Goal: Task Accomplishment & Management: Complete application form

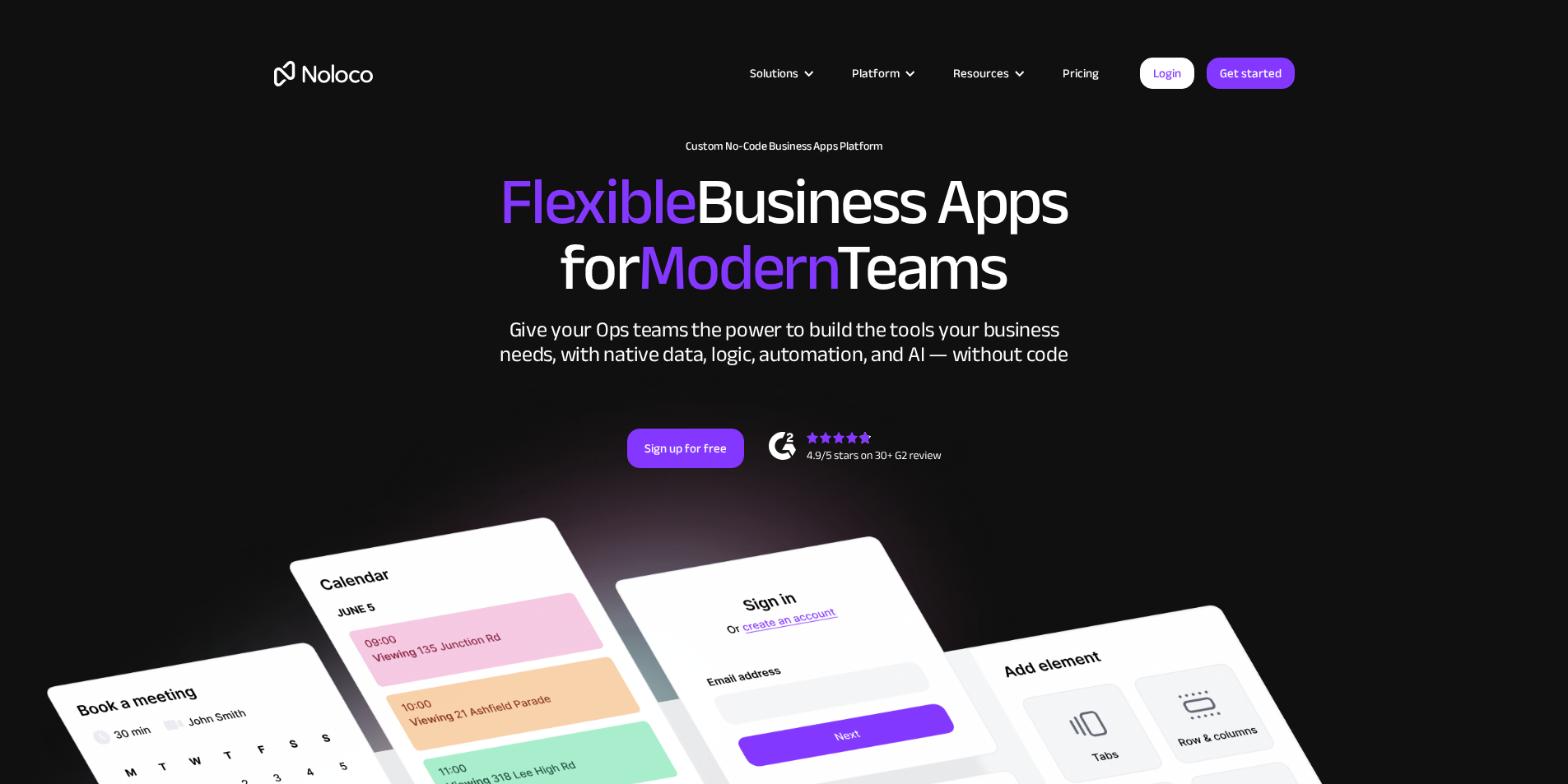
click at [1090, 69] on link "Pricing" at bounding box center [1080, 73] width 77 height 22
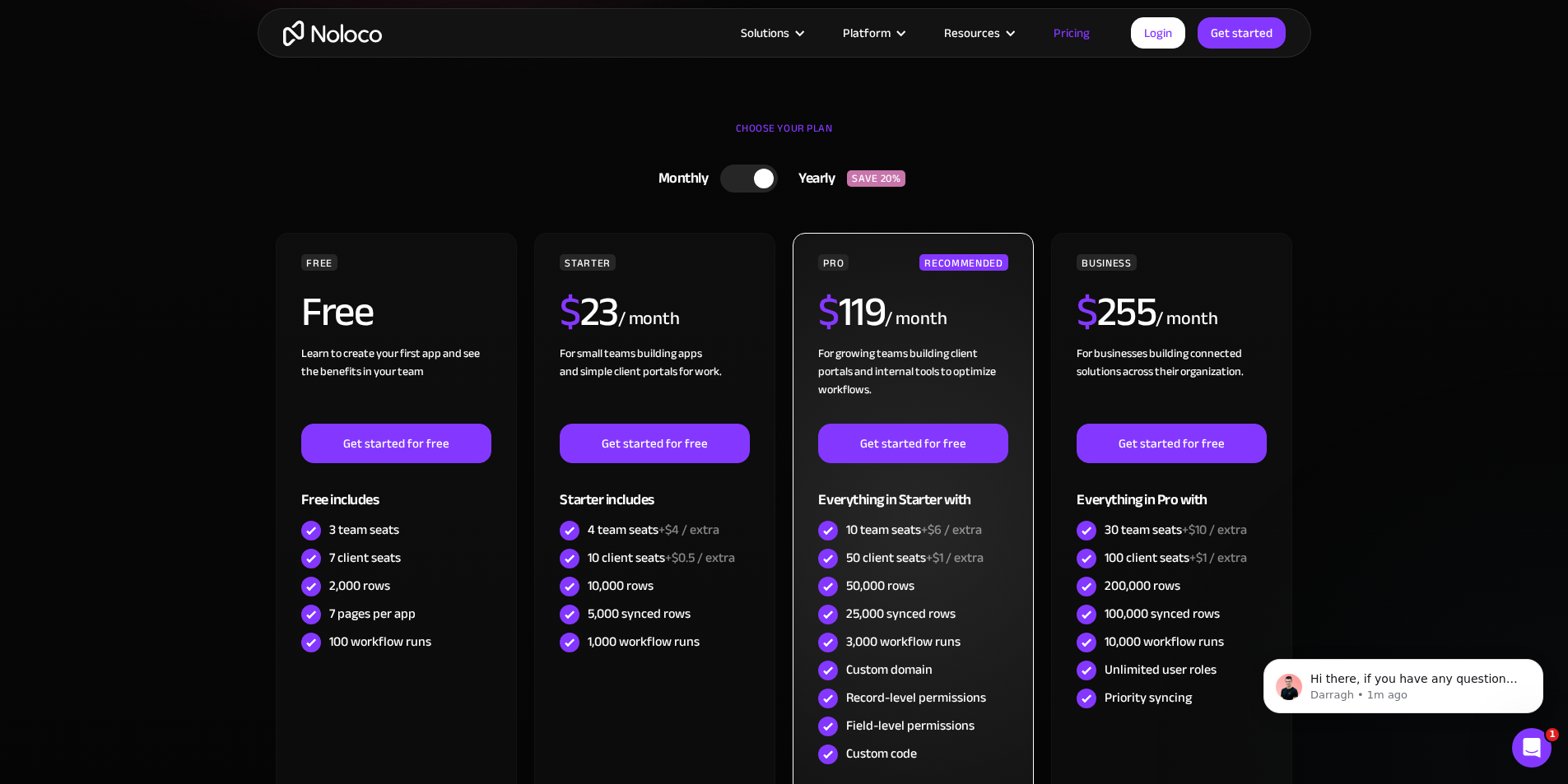
scroll to position [412, 0]
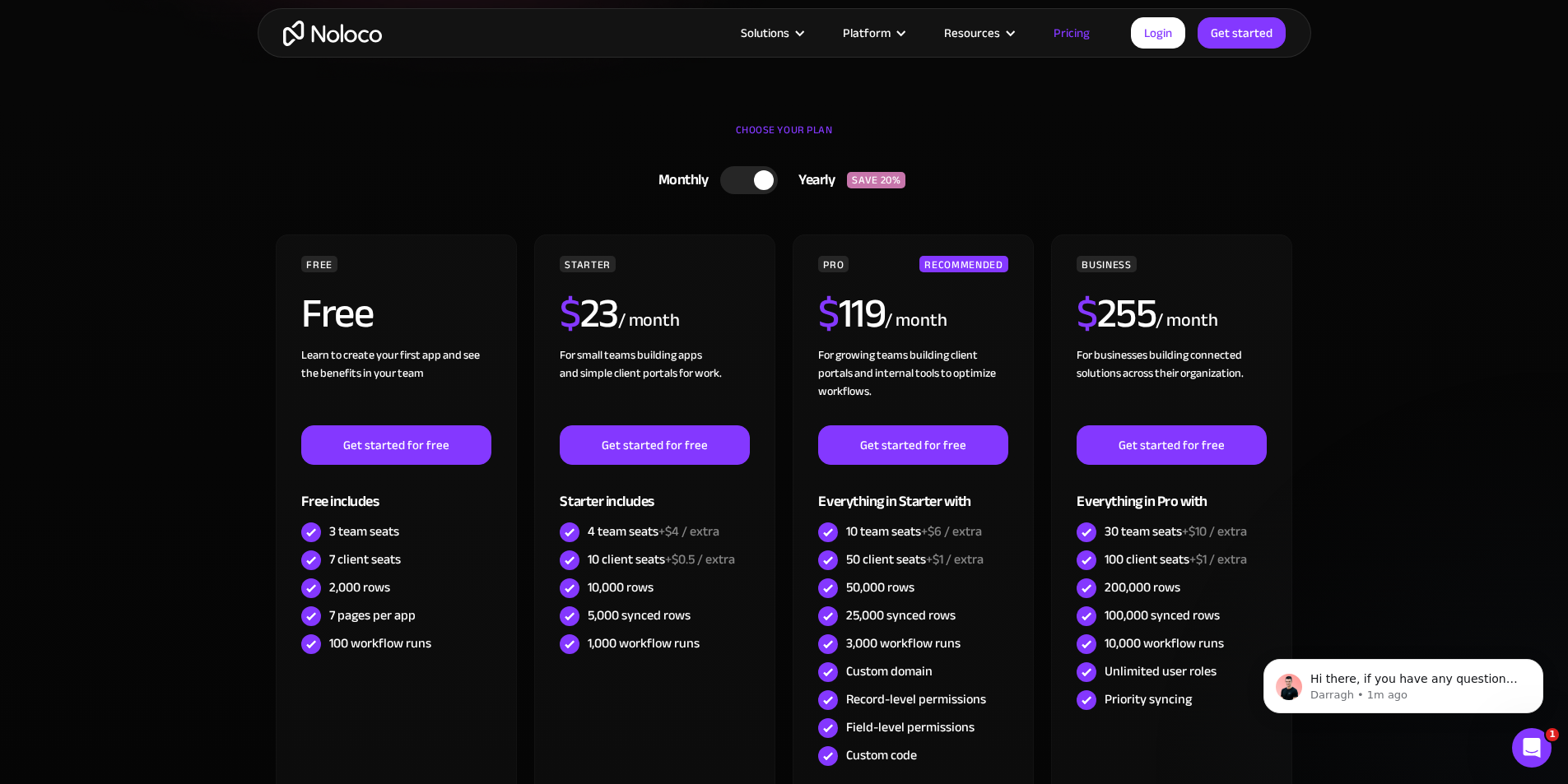
click at [763, 182] on div at bounding box center [764, 180] width 20 height 20
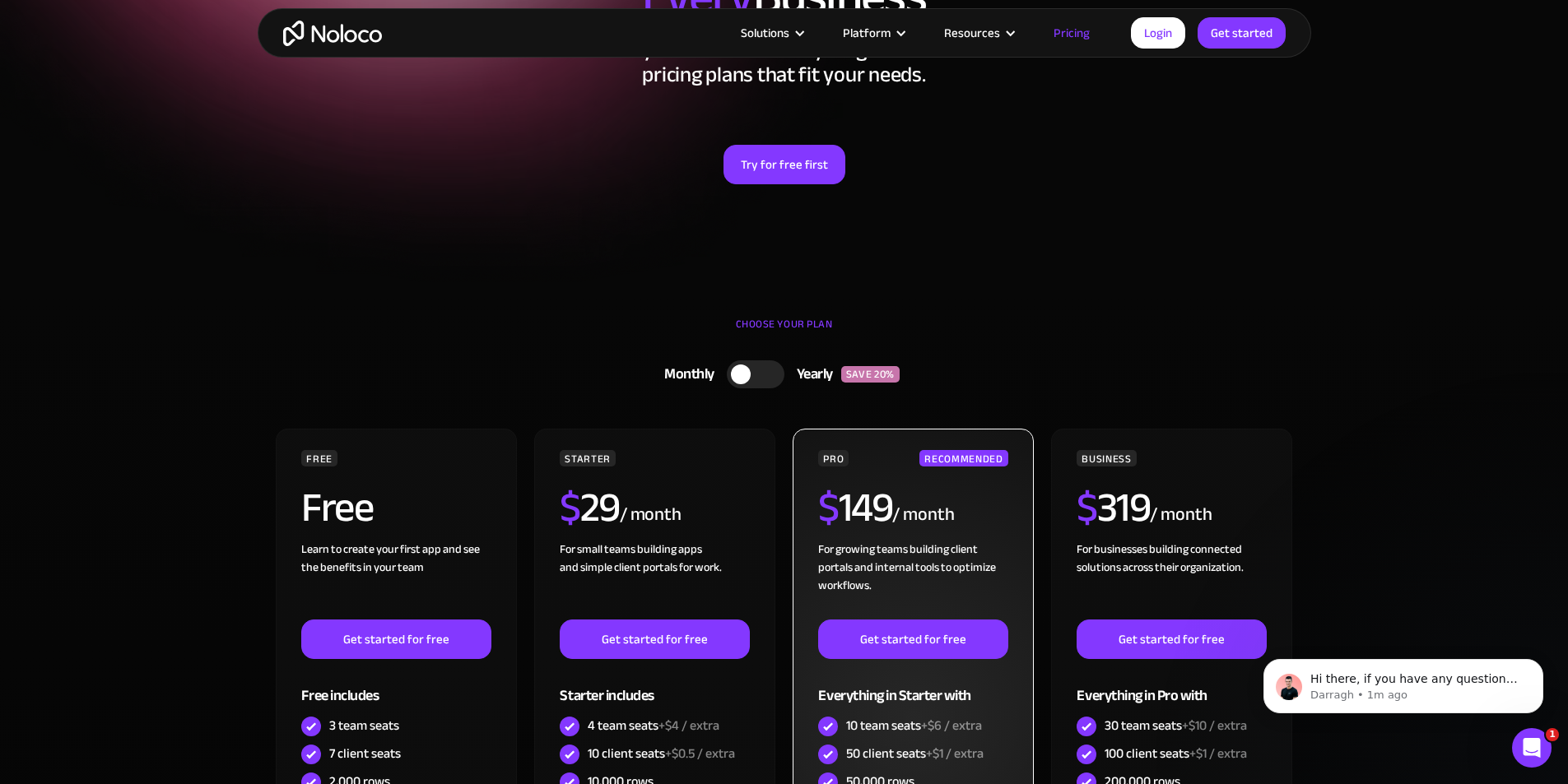
scroll to position [247, 0]
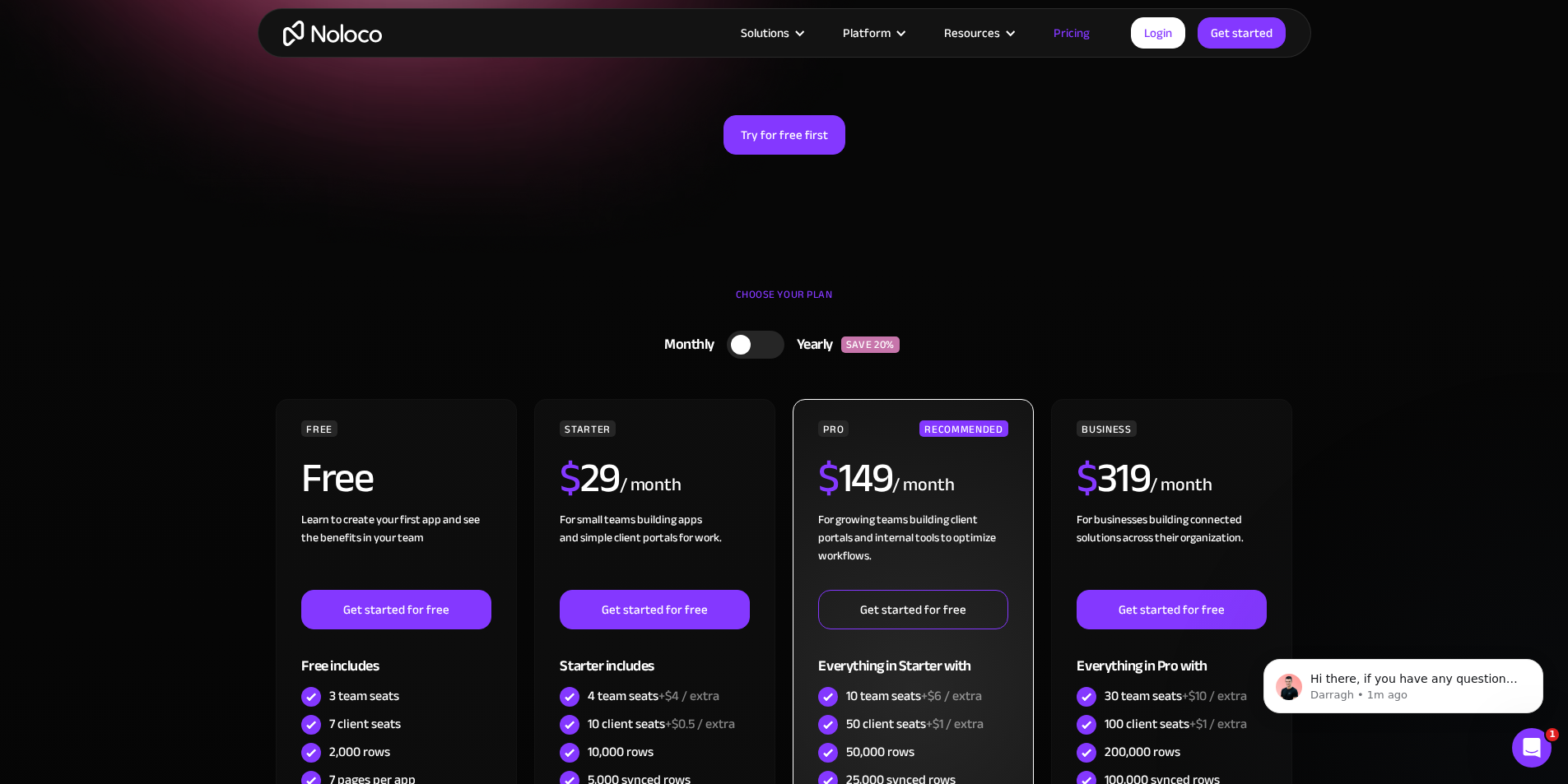
click at [913, 612] on link "Get started for free" at bounding box center [913, 610] width 189 height 40
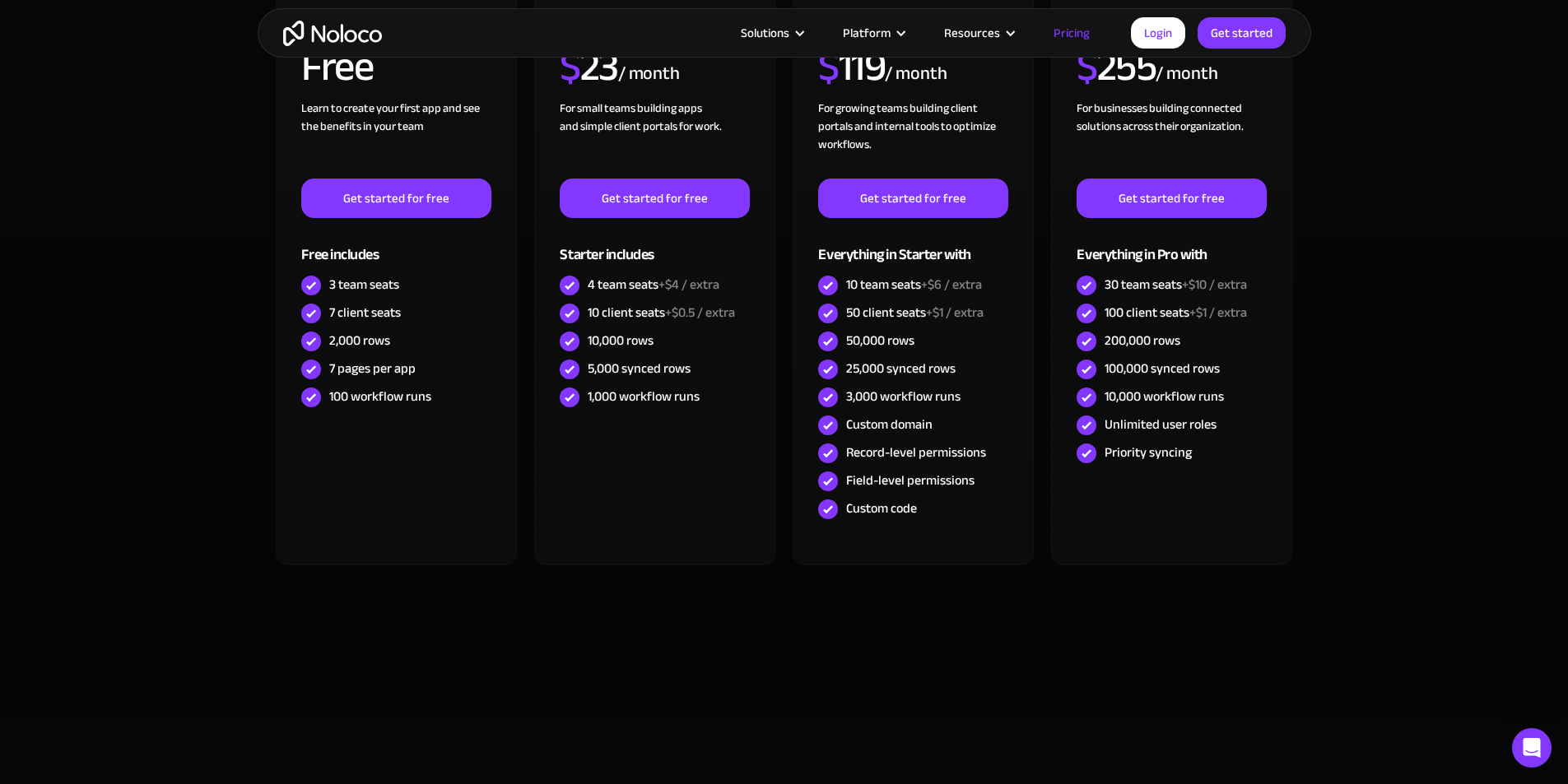
scroll to position [247, 0]
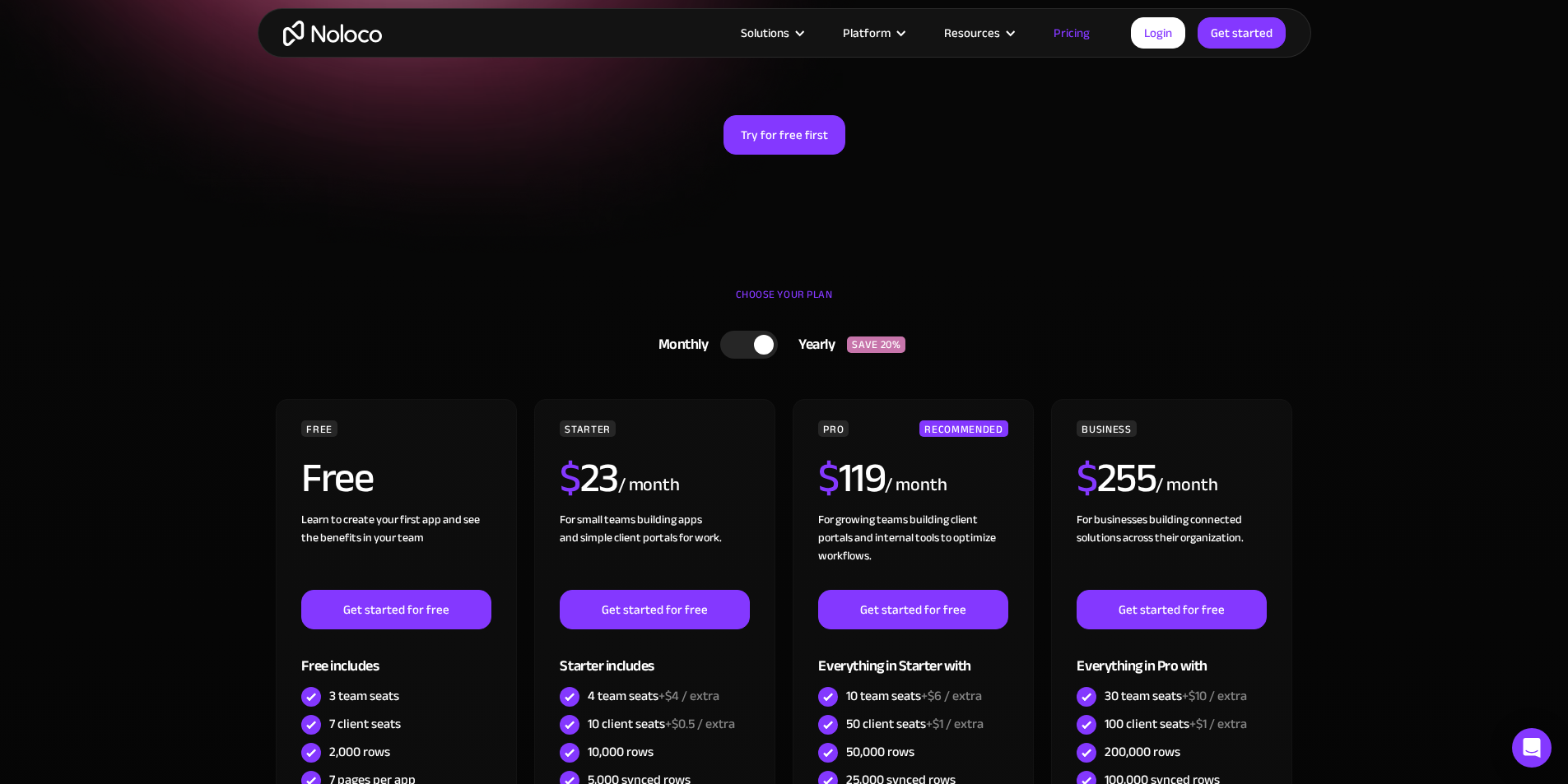
click at [762, 346] on div at bounding box center [764, 345] width 20 height 20
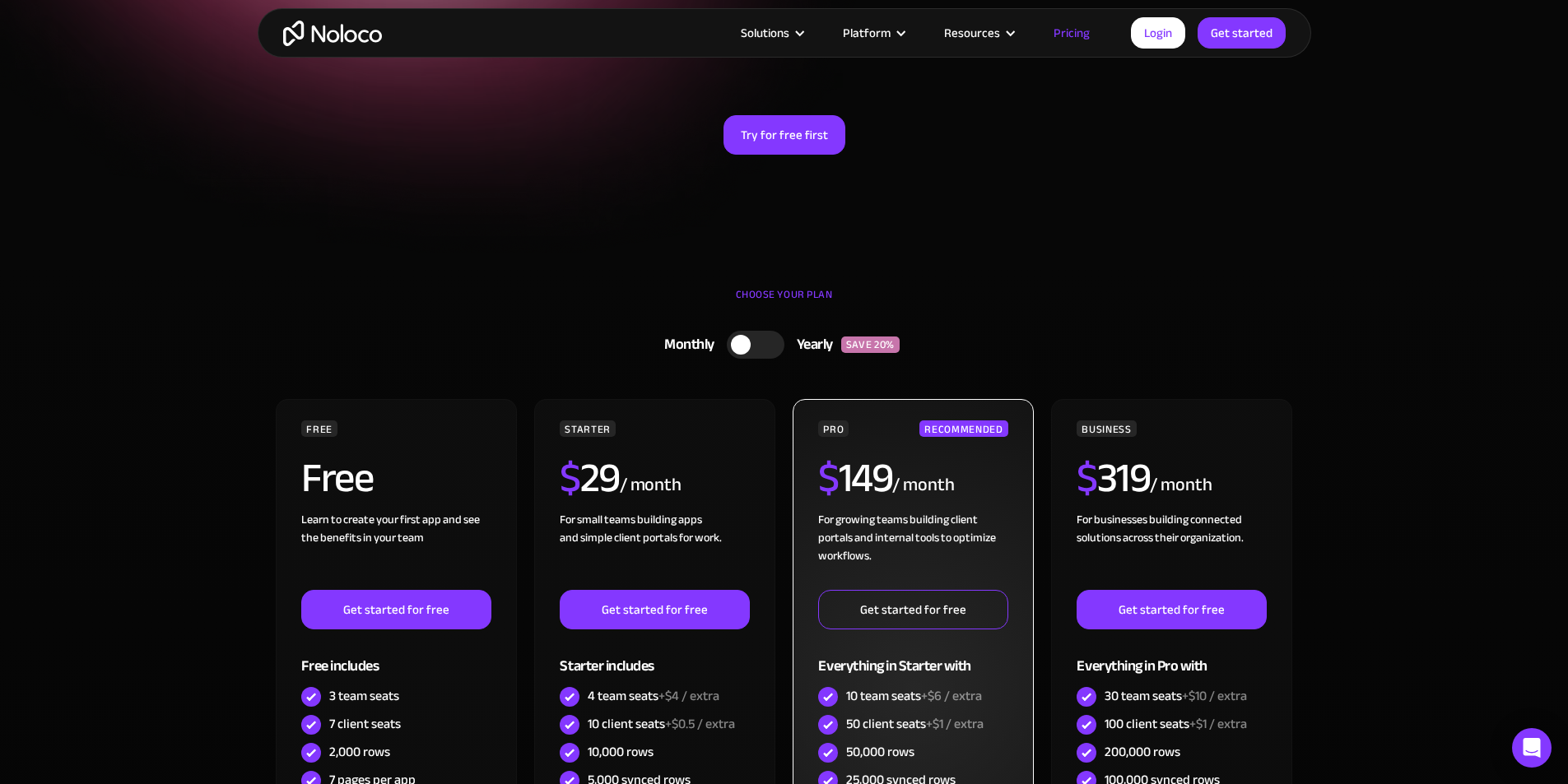
click at [845, 608] on link "Get started for free" at bounding box center [913, 610] width 189 height 40
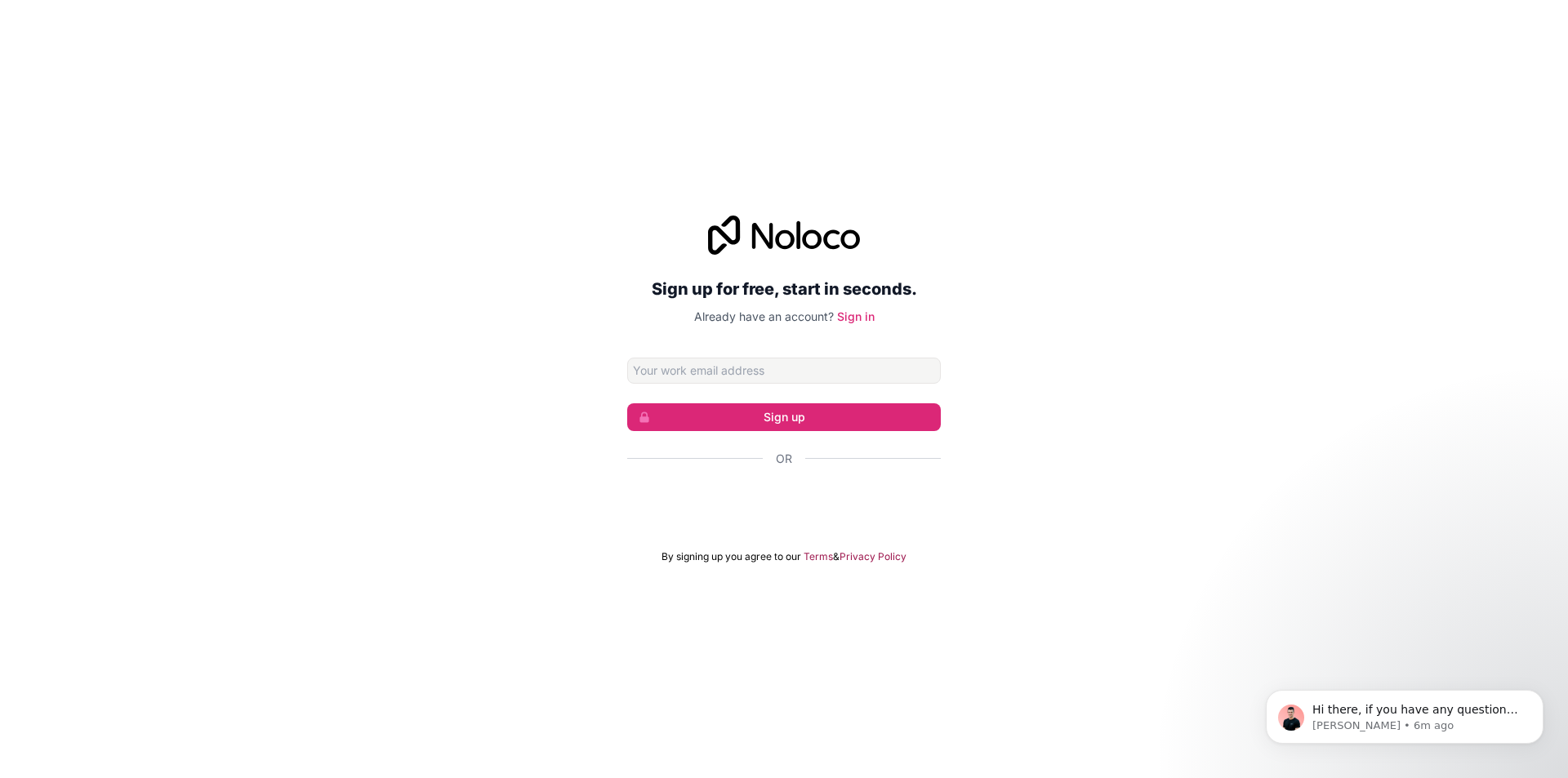
click at [831, 372] on input "Email address" at bounding box center [784, 370] width 314 height 26
type input "[PERSON_NAME][EMAIL_ADDRESS][DOMAIN_NAME]"
click button "Sign up" at bounding box center [784, 417] width 314 height 28
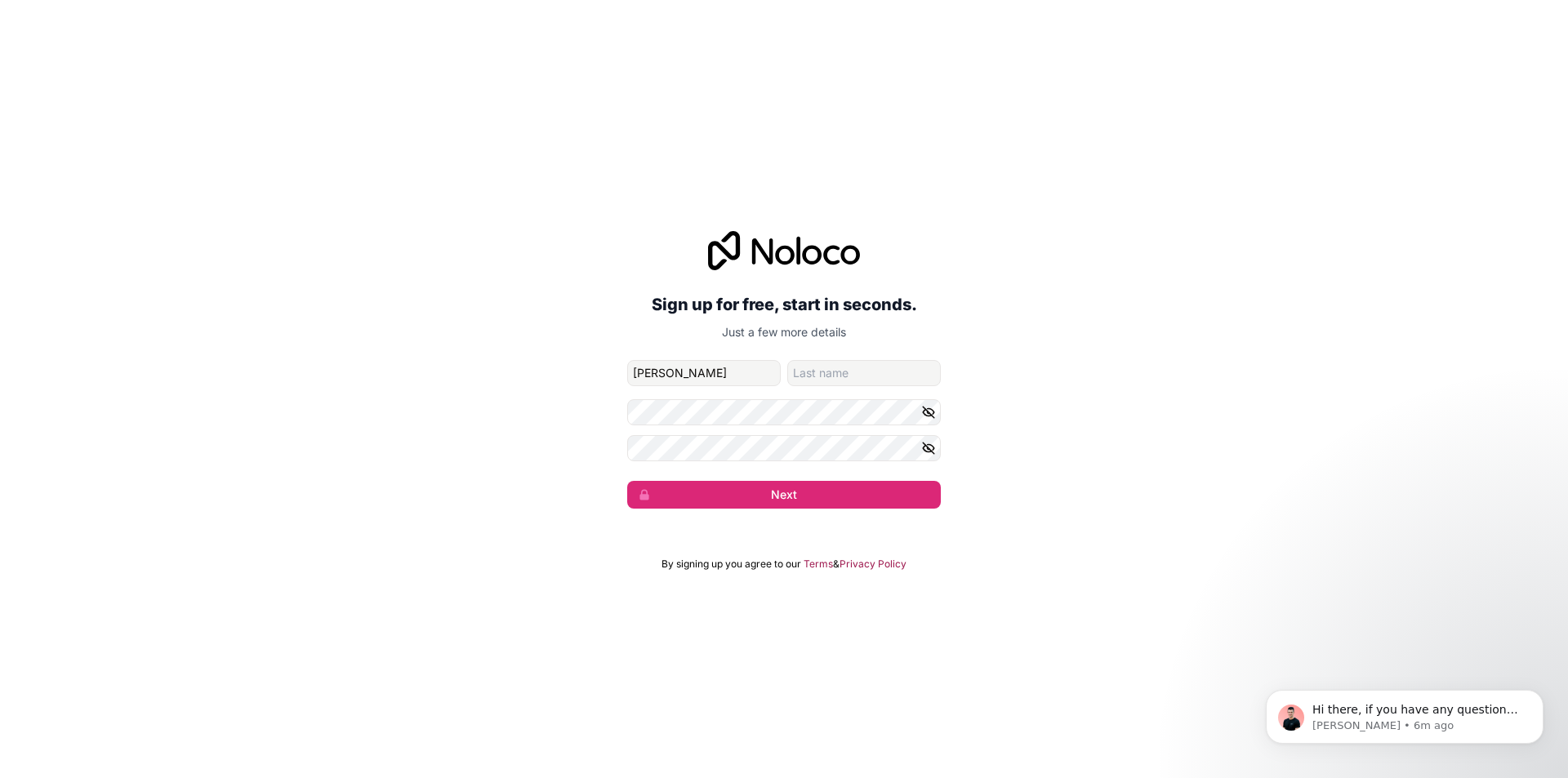
type input "[PERSON_NAME]"
type input "Ferrari"
click at [627, 481] on button "Next" at bounding box center [784, 495] width 314 height 28
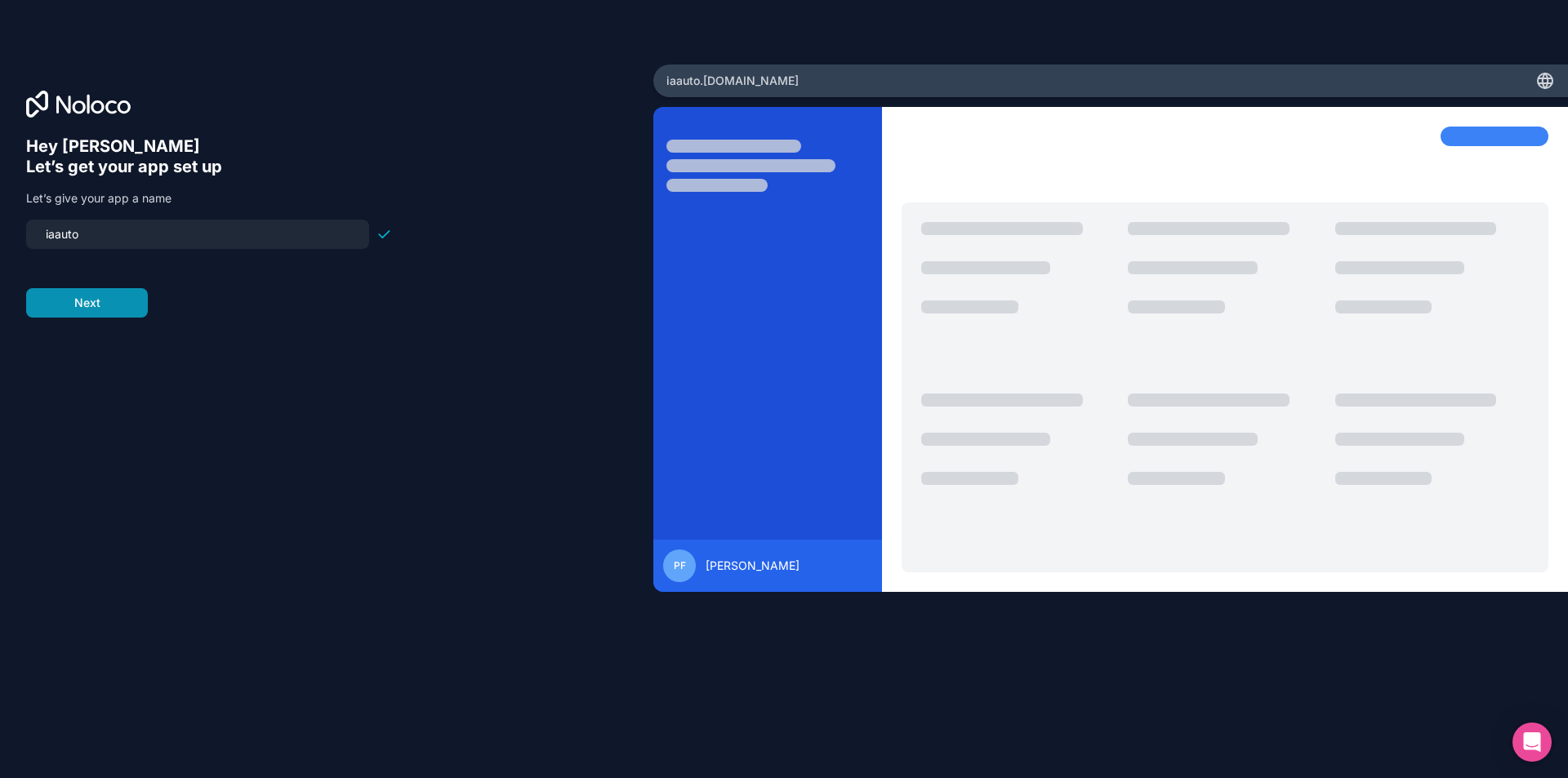
click at [87, 303] on button "Next" at bounding box center [87, 302] width 122 height 30
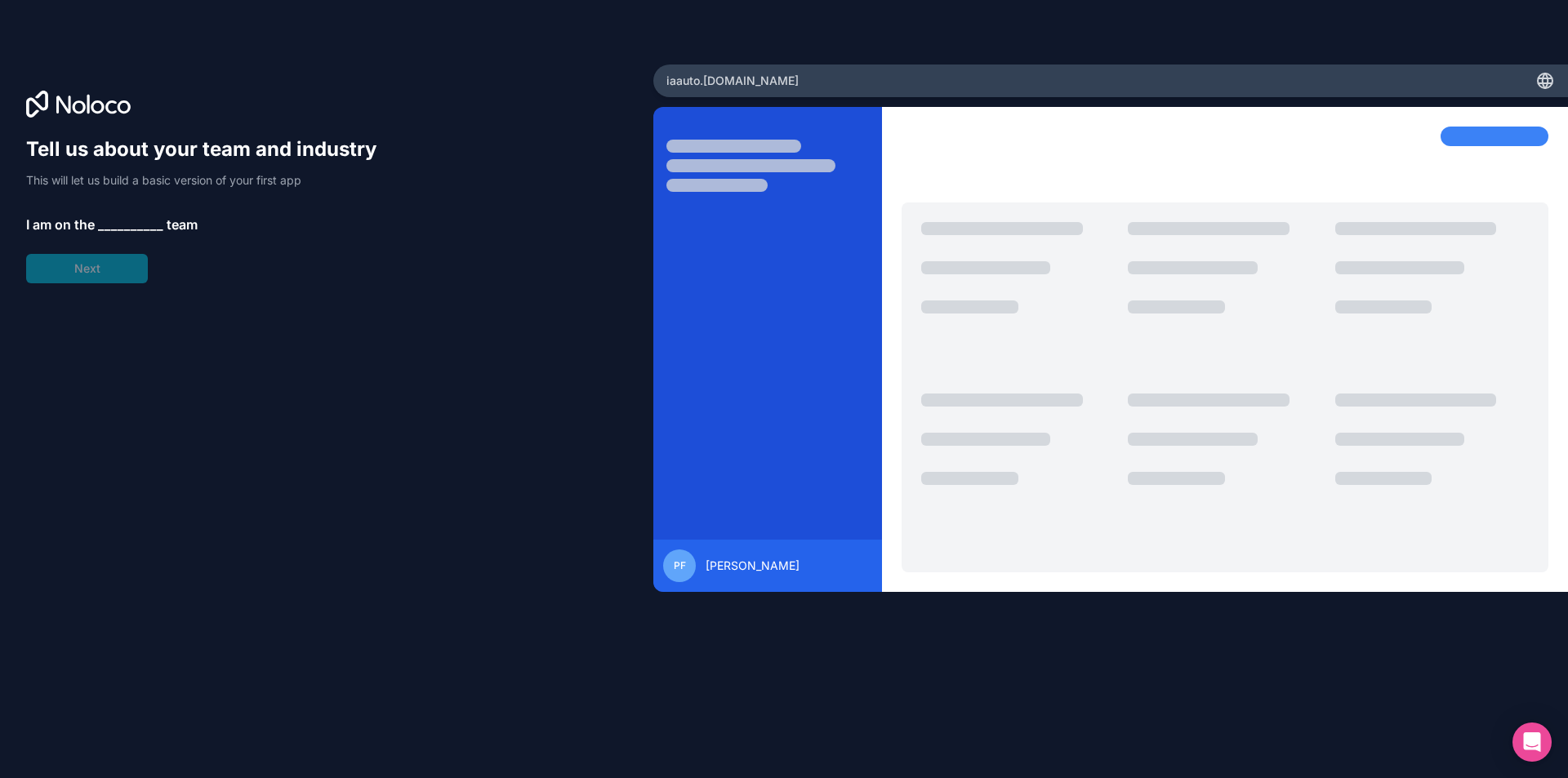
click at [126, 213] on div "Tell us about your team and industry This will let us build a basic version of …" at bounding box center [208, 210] width 366 height 147
click at [124, 225] on span "__________" at bounding box center [131, 224] width 65 height 20
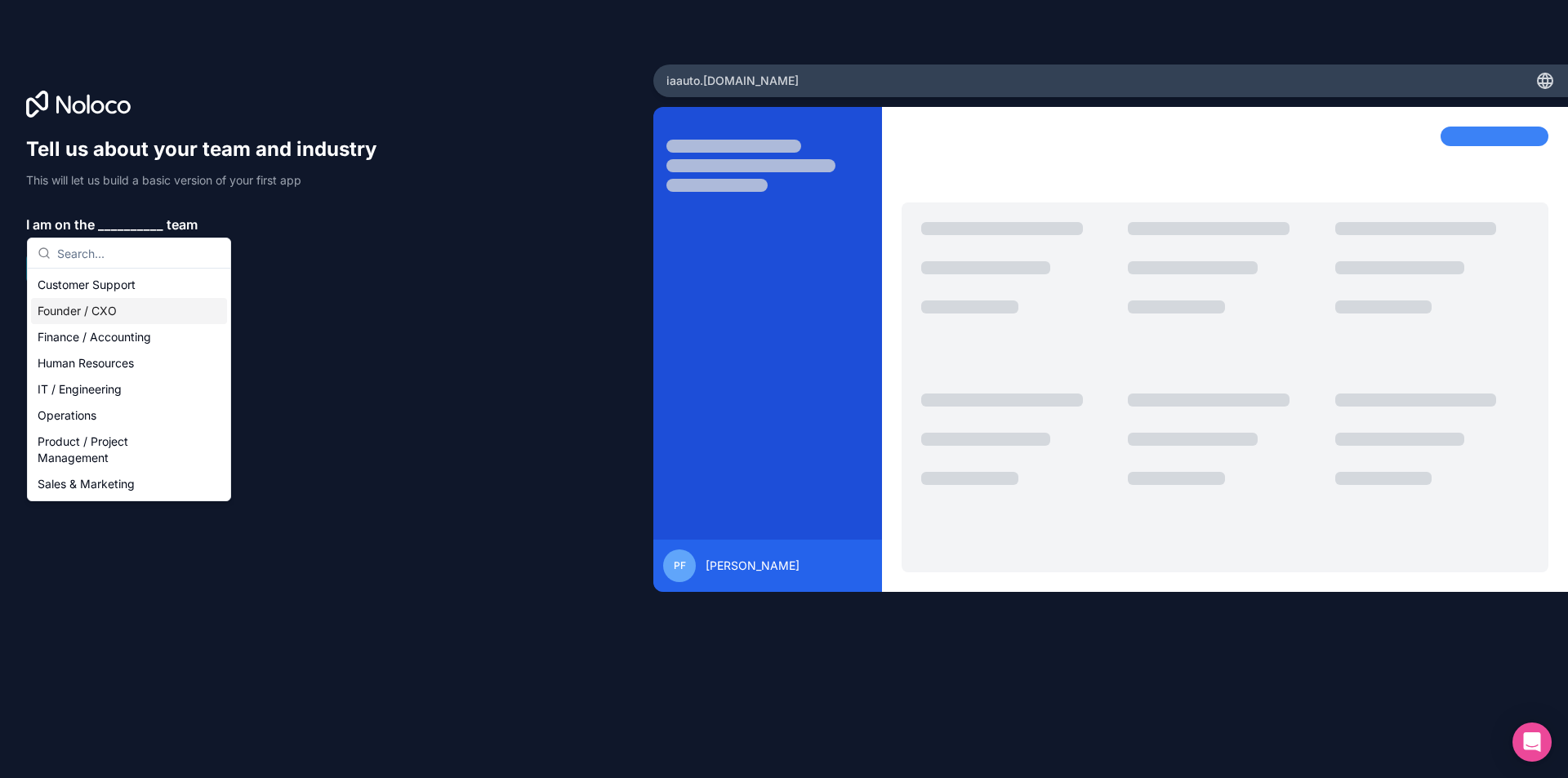
click at [116, 310] on div "Founder / CXO" at bounding box center [129, 310] width 196 height 26
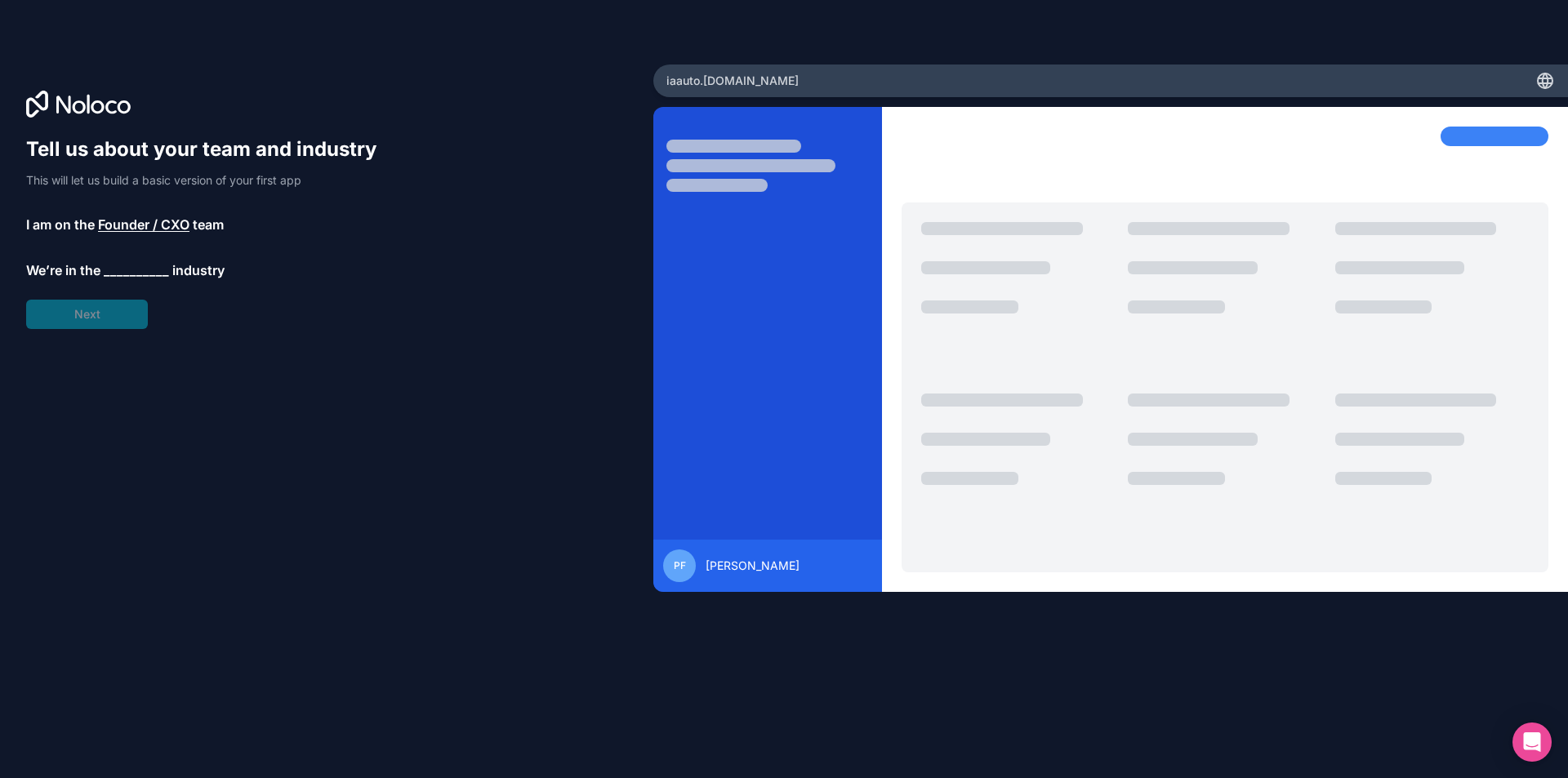
click at [112, 321] on div "Tell us about your team and industry This will let us build a basic version of …" at bounding box center [208, 233] width 366 height 193
click at [127, 271] on span "__________" at bounding box center [136, 270] width 65 height 20
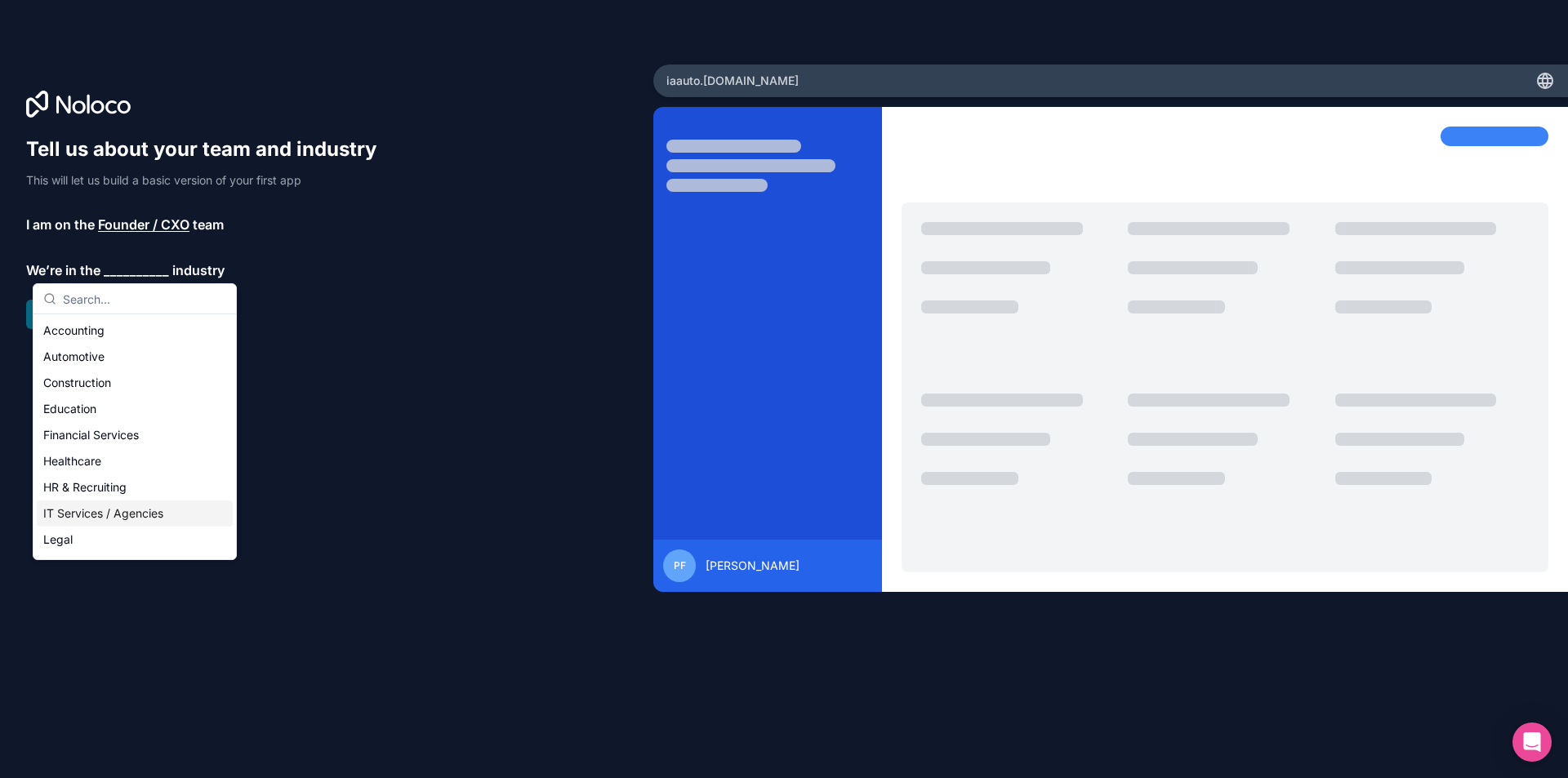
click at [83, 520] on div "IT Services / Agencies" at bounding box center [134, 513] width 196 height 26
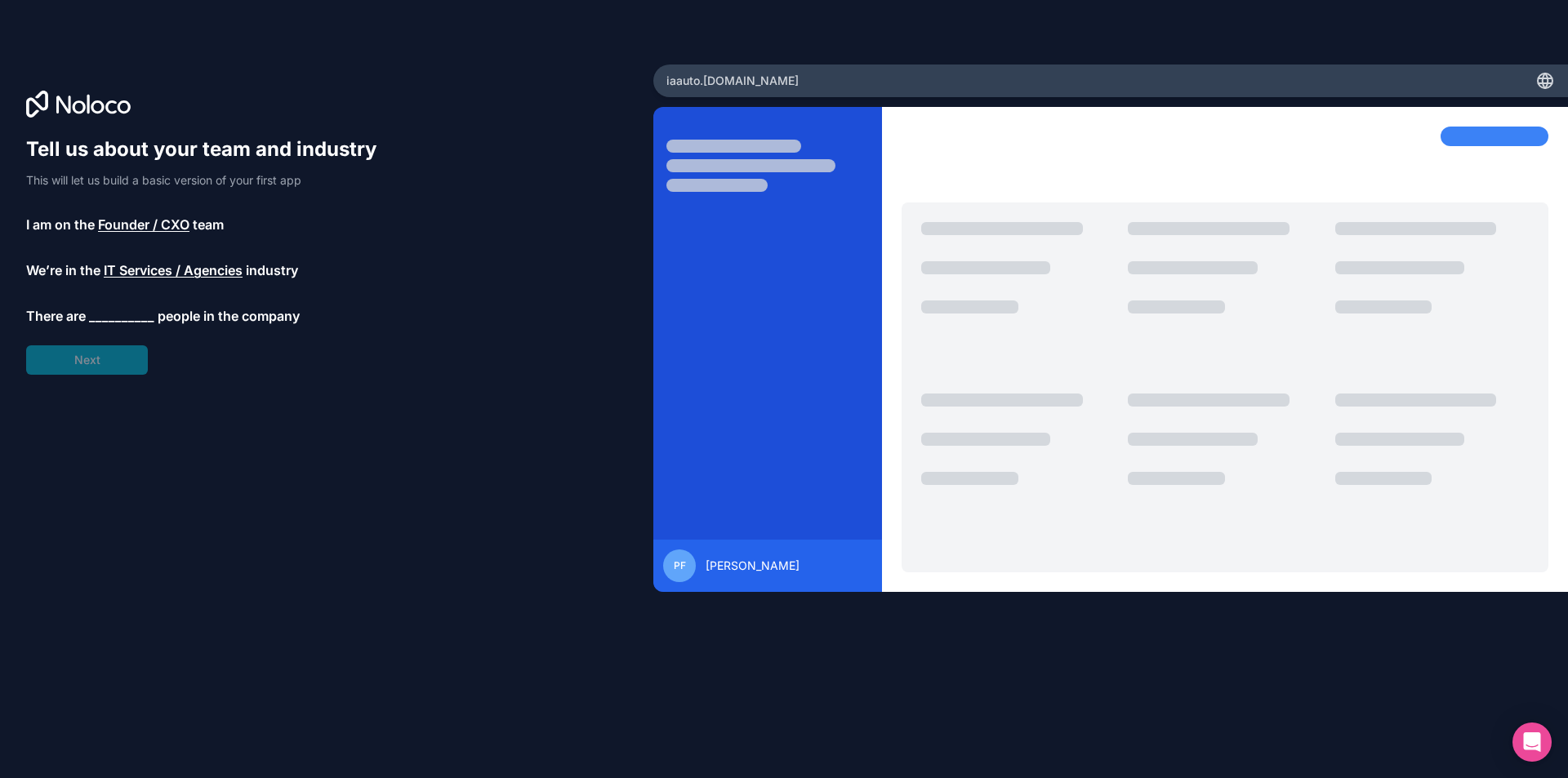
click at [121, 317] on span "__________" at bounding box center [122, 316] width 65 height 20
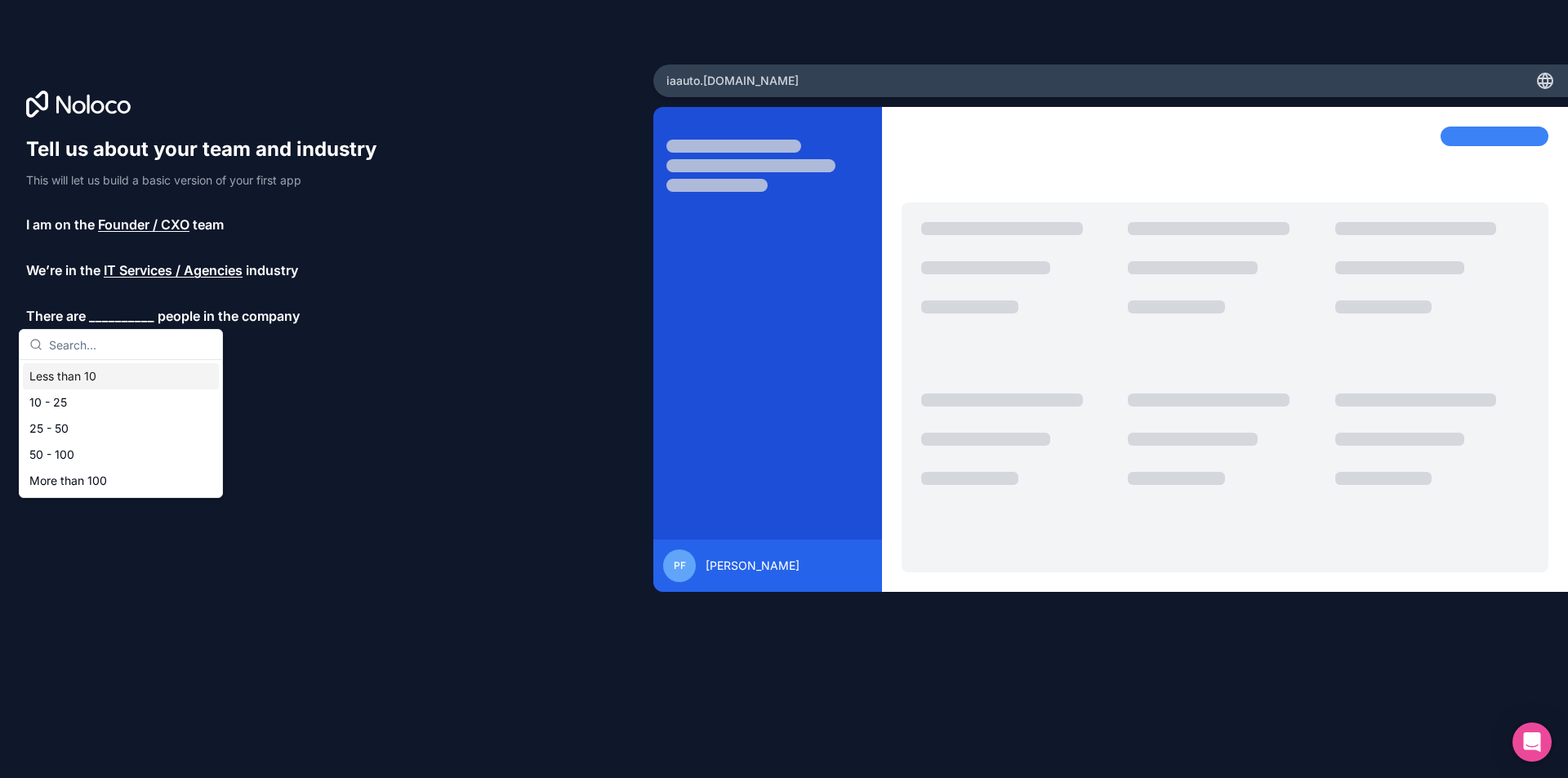
click at [103, 378] on div "Less than 10" at bounding box center [121, 376] width 196 height 26
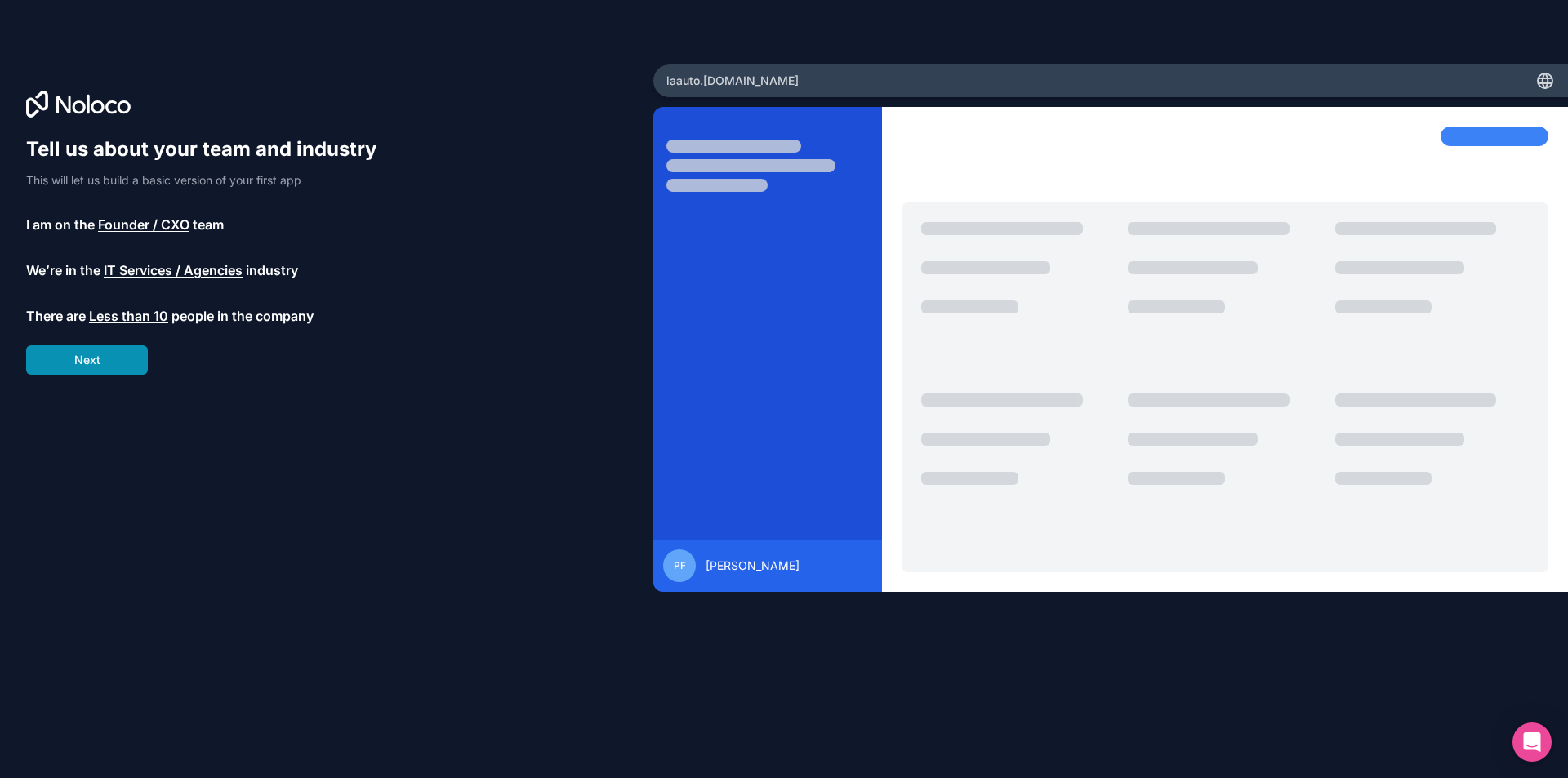
click at [105, 362] on button "Next" at bounding box center [87, 359] width 122 height 30
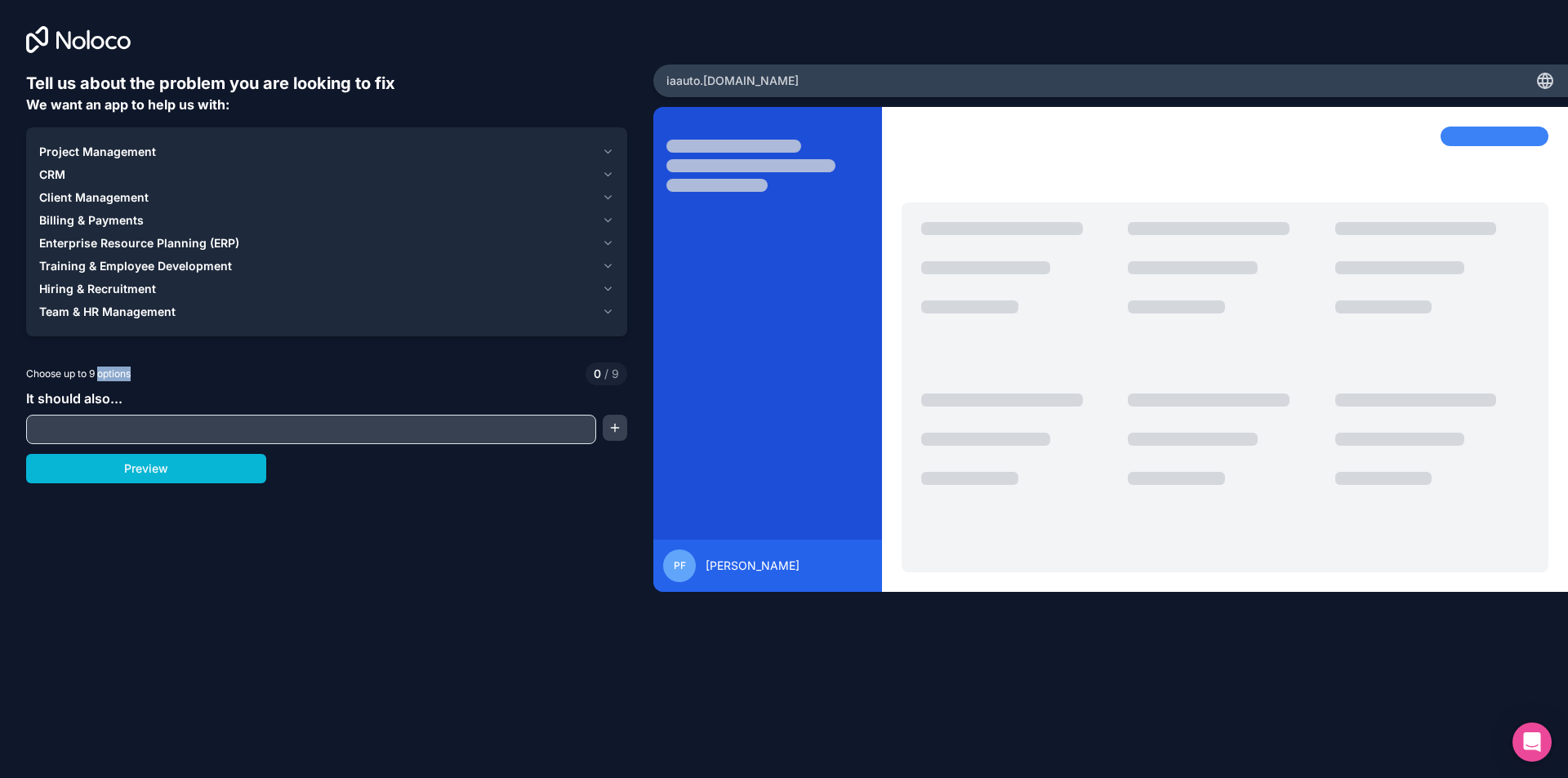
click at [122, 175] on div "CRM" at bounding box center [318, 174] width 556 height 16
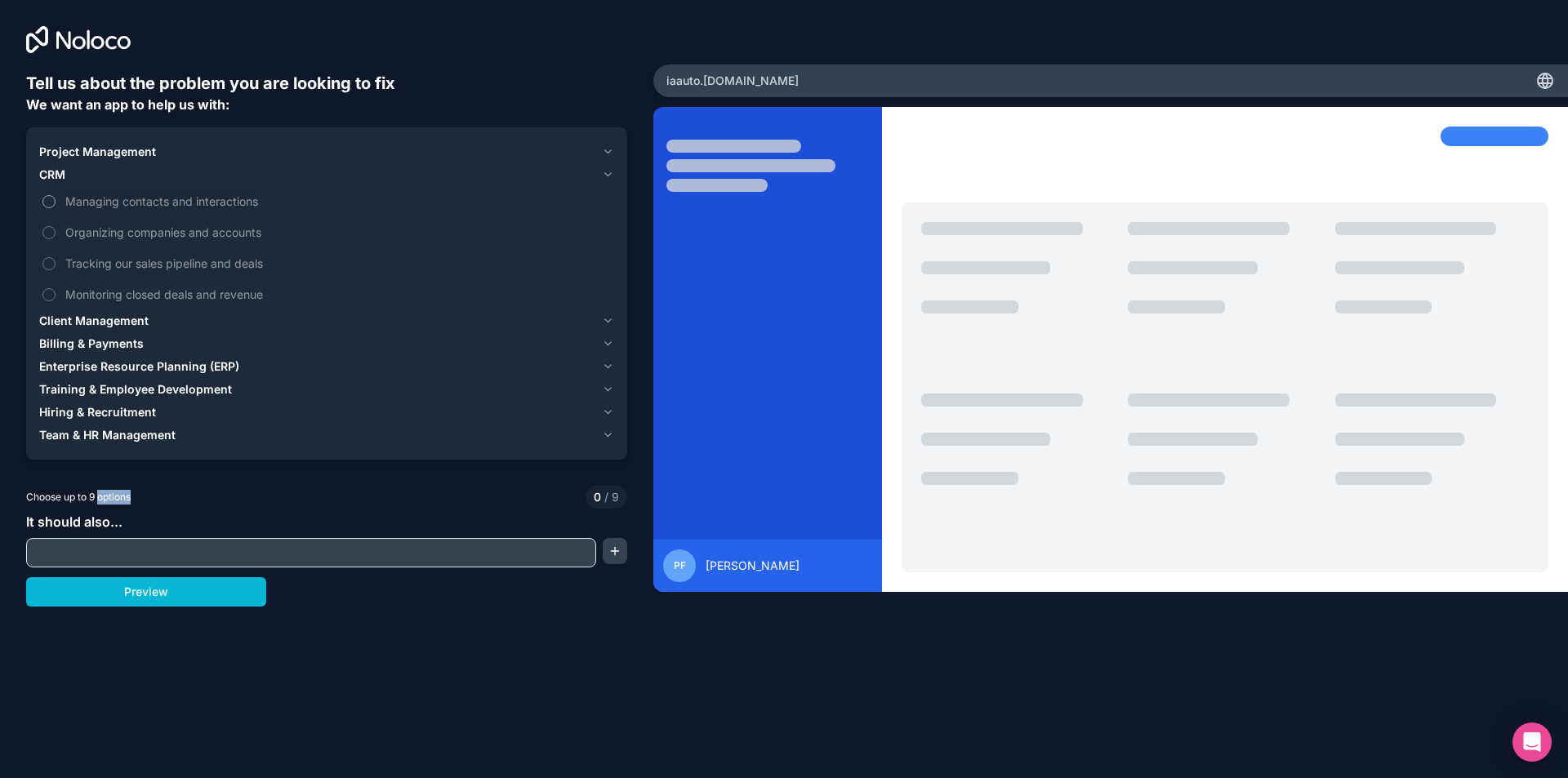
click at [148, 203] on span "Managing contacts and interactions" at bounding box center [338, 201] width 546 height 17
click at [55, 203] on button "Managing contacts and interactions" at bounding box center [48, 201] width 13 height 13
click at [148, 203] on span "Managing contacts and interactions" at bounding box center [338, 201] width 546 height 17
click at [55, 203] on button "Managing contacts and interactions" at bounding box center [48, 201] width 13 height 13
click at [139, 235] on span "Organizing companies and accounts" at bounding box center [338, 232] width 546 height 17
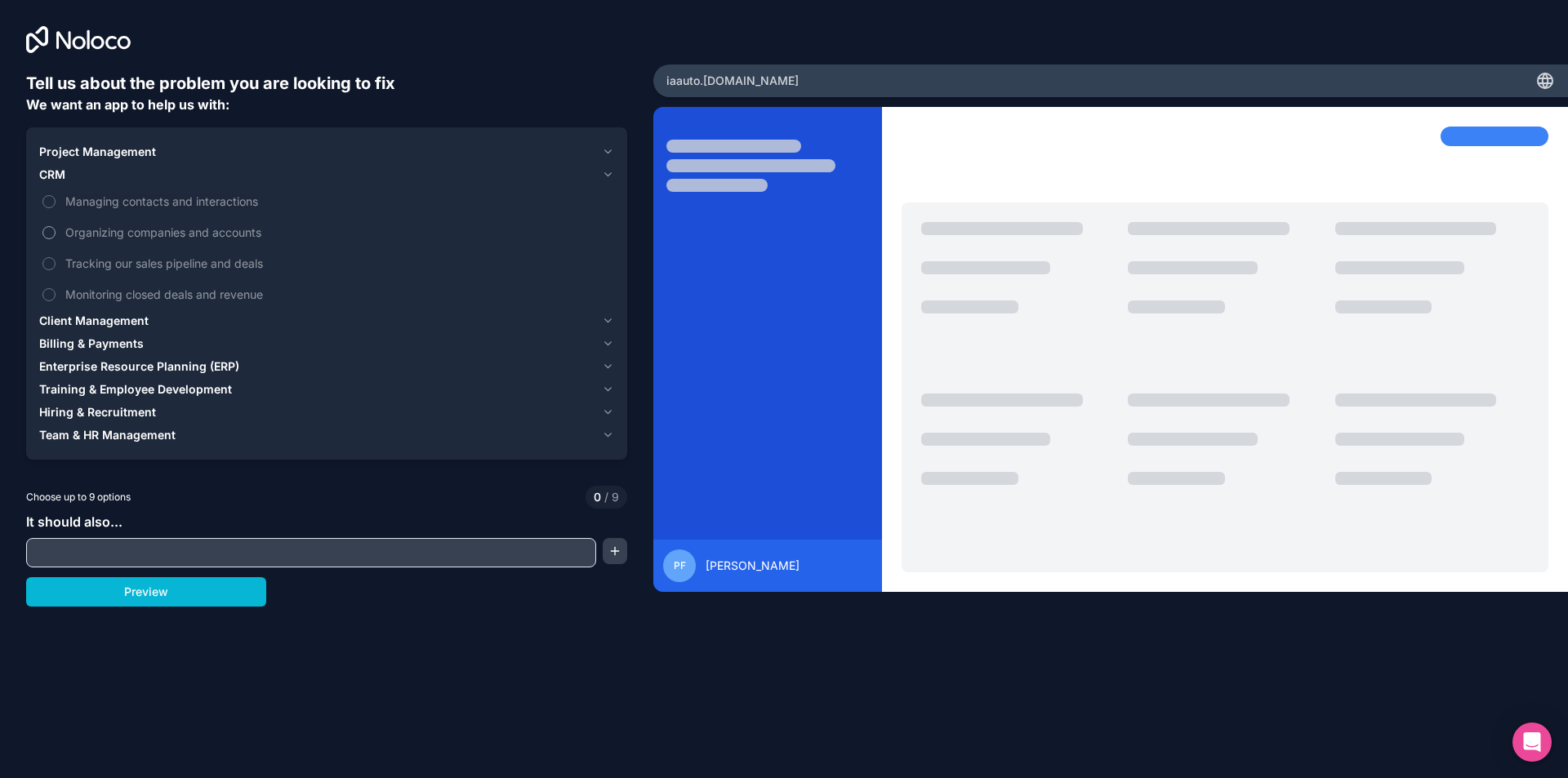
click at [55, 235] on button "Organizing companies and accounts" at bounding box center [48, 233] width 13 height 13
click at [44, 199] on button "Managing contacts and interactions" at bounding box center [48, 201] width 13 height 13
click at [52, 199] on button "Managing contacts and interactions" at bounding box center [48, 201] width 13 height 13
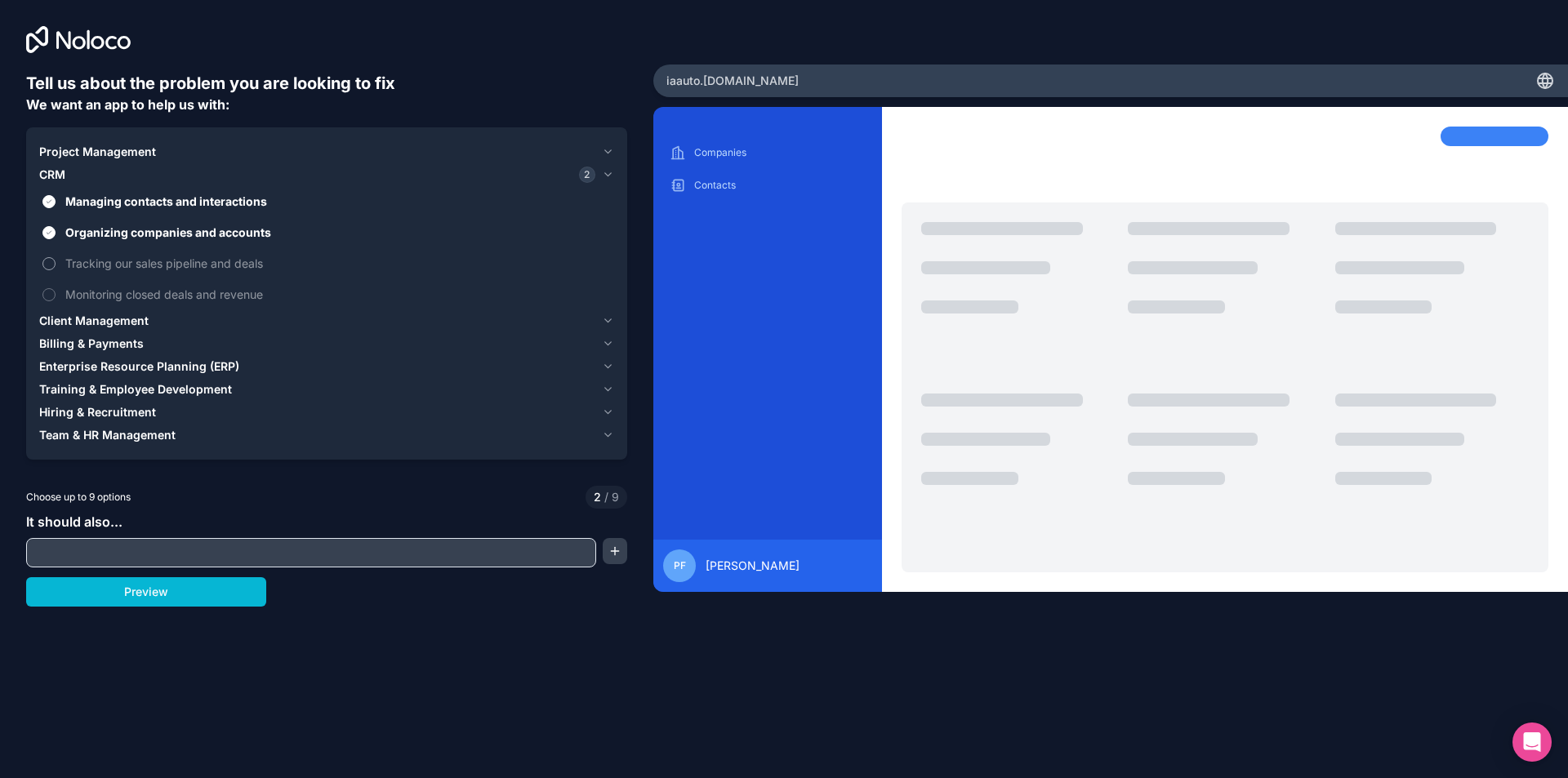
click at [47, 263] on button "Tracking our sales pipeline and deals" at bounding box center [48, 264] width 13 height 13
click at [48, 262] on button "Tracking our sales pipeline and deals" at bounding box center [48, 264] width 13 height 13
click at [48, 231] on button "Organizing companies and accounts" at bounding box center [48, 233] width 13 height 13
click at [49, 199] on button "Managing contacts and interactions" at bounding box center [48, 201] width 13 height 13
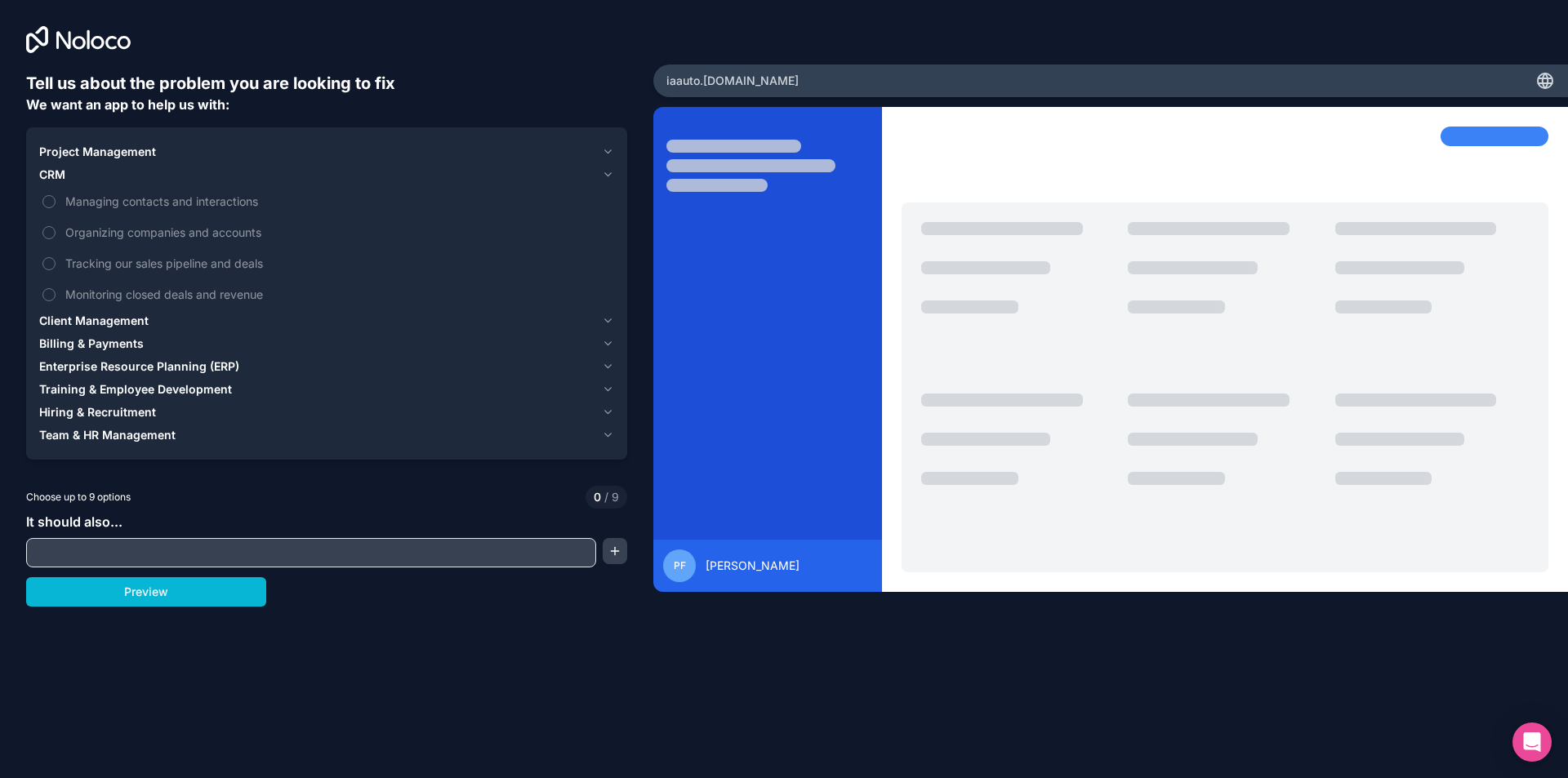
click at [113, 370] on span "Enterprise Resource Planning (ERP)" at bounding box center [140, 367] width 200 height 16
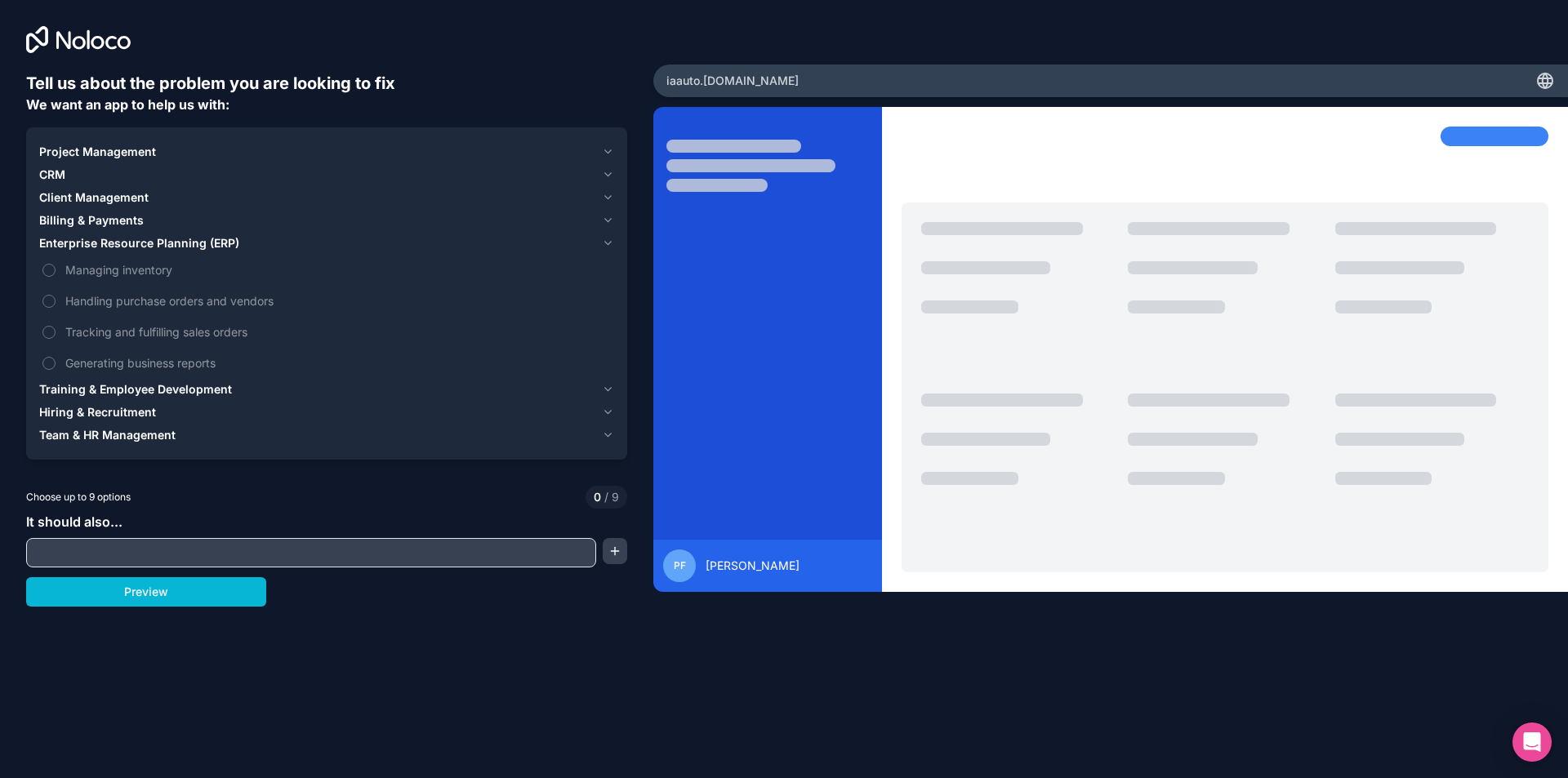
click at [113, 370] on span "Generating business reports" at bounding box center [338, 362] width 546 height 17
click at [55, 370] on button "Generating business reports" at bounding box center [48, 363] width 13 height 13
click at [140, 242] on span "Enterprise Resource Planning (ERP)" at bounding box center [140, 243] width 200 height 16
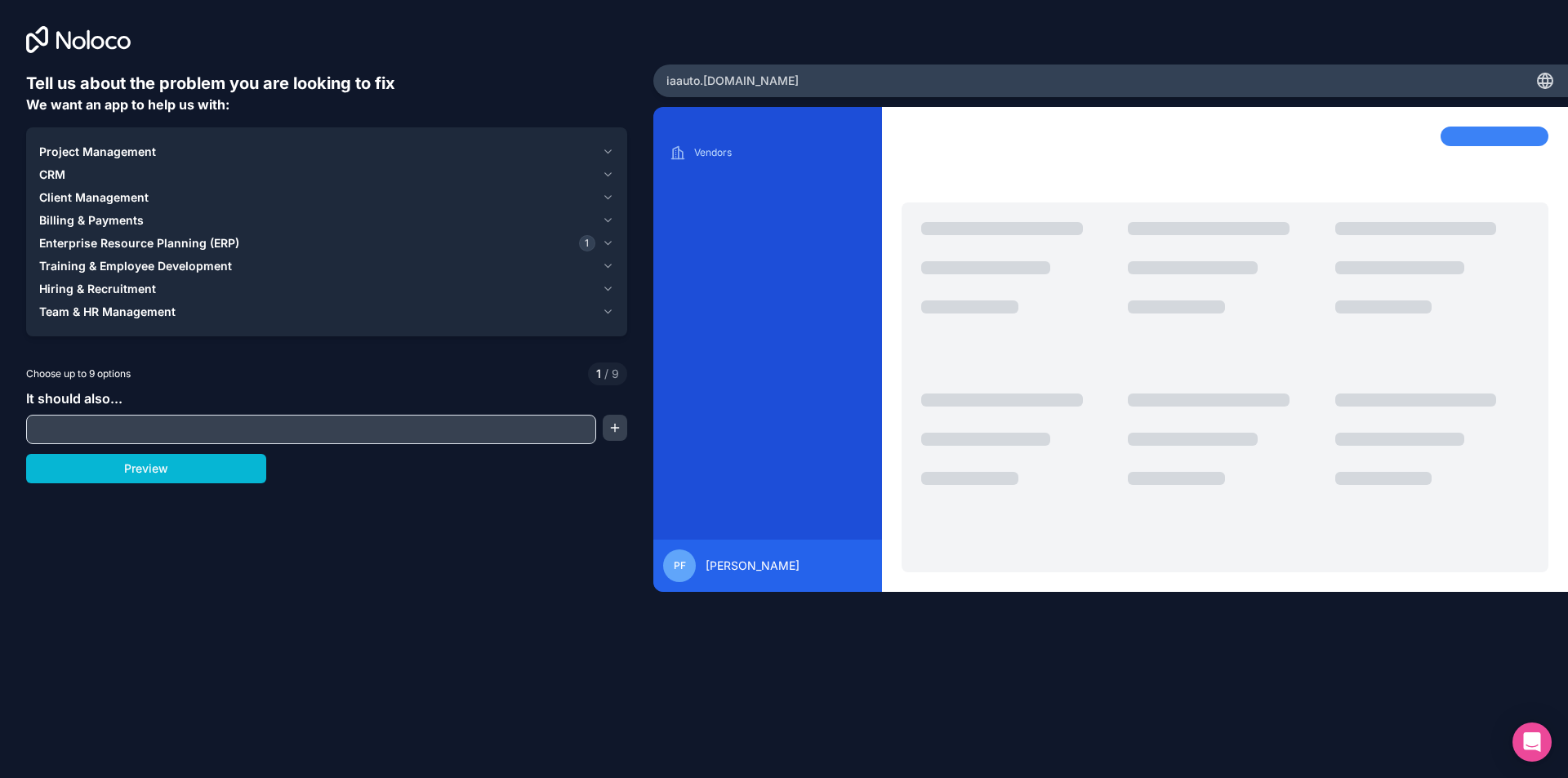
click at [124, 198] on span "Client Management" at bounding box center [94, 198] width 109 height 16
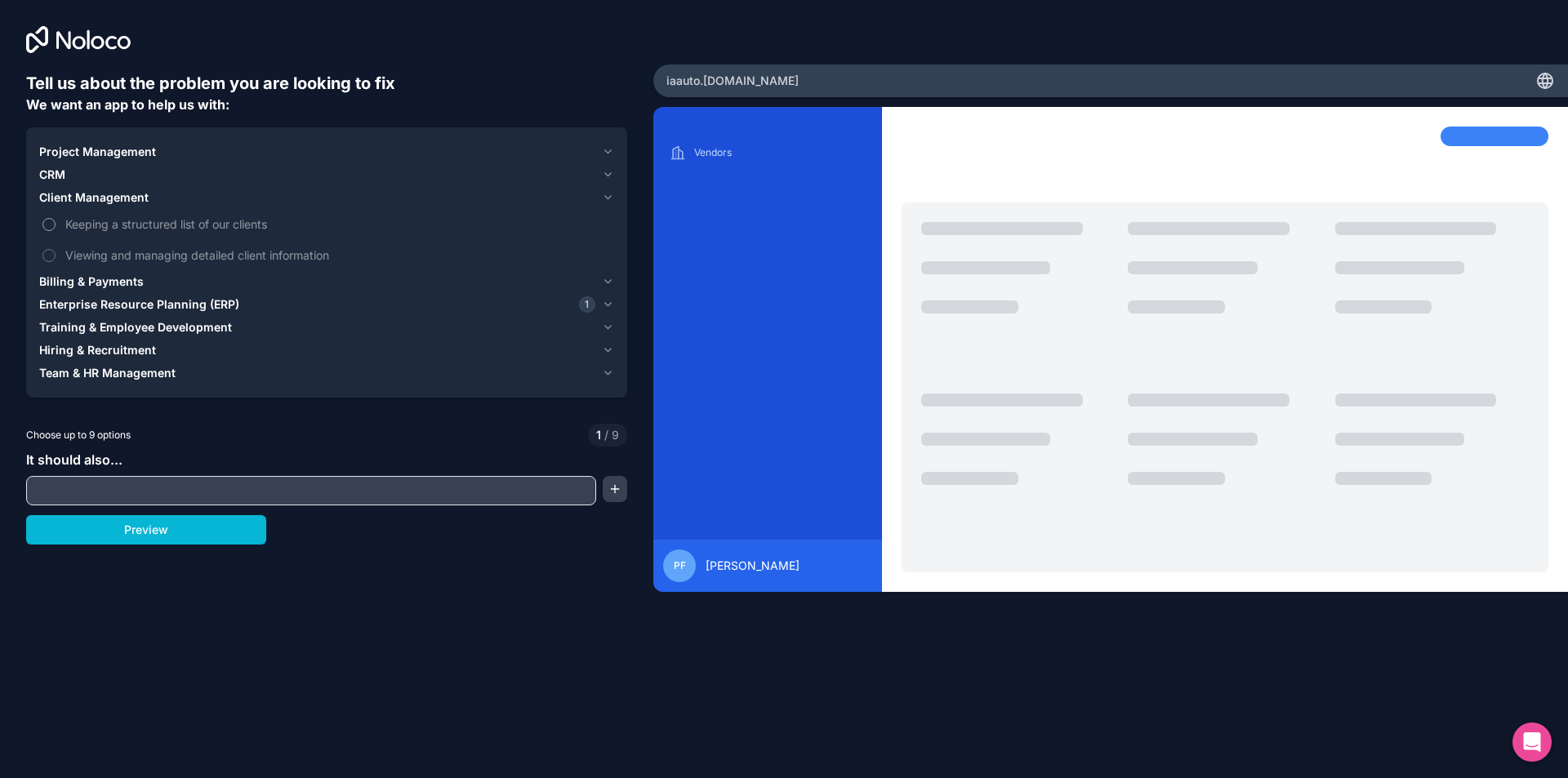
click at [129, 222] on span "Keeping a structured list of our clients" at bounding box center [338, 224] width 546 height 17
click at [55, 222] on button "Keeping a structured list of our clients" at bounding box center [48, 224] width 13 height 13
click at [140, 262] on span "Viewing and managing detailed client information" at bounding box center [338, 255] width 546 height 17
click at [55, 262] on button "Viewing and managing detailed client information" at bounding box center [48, 256] width 13 height 13
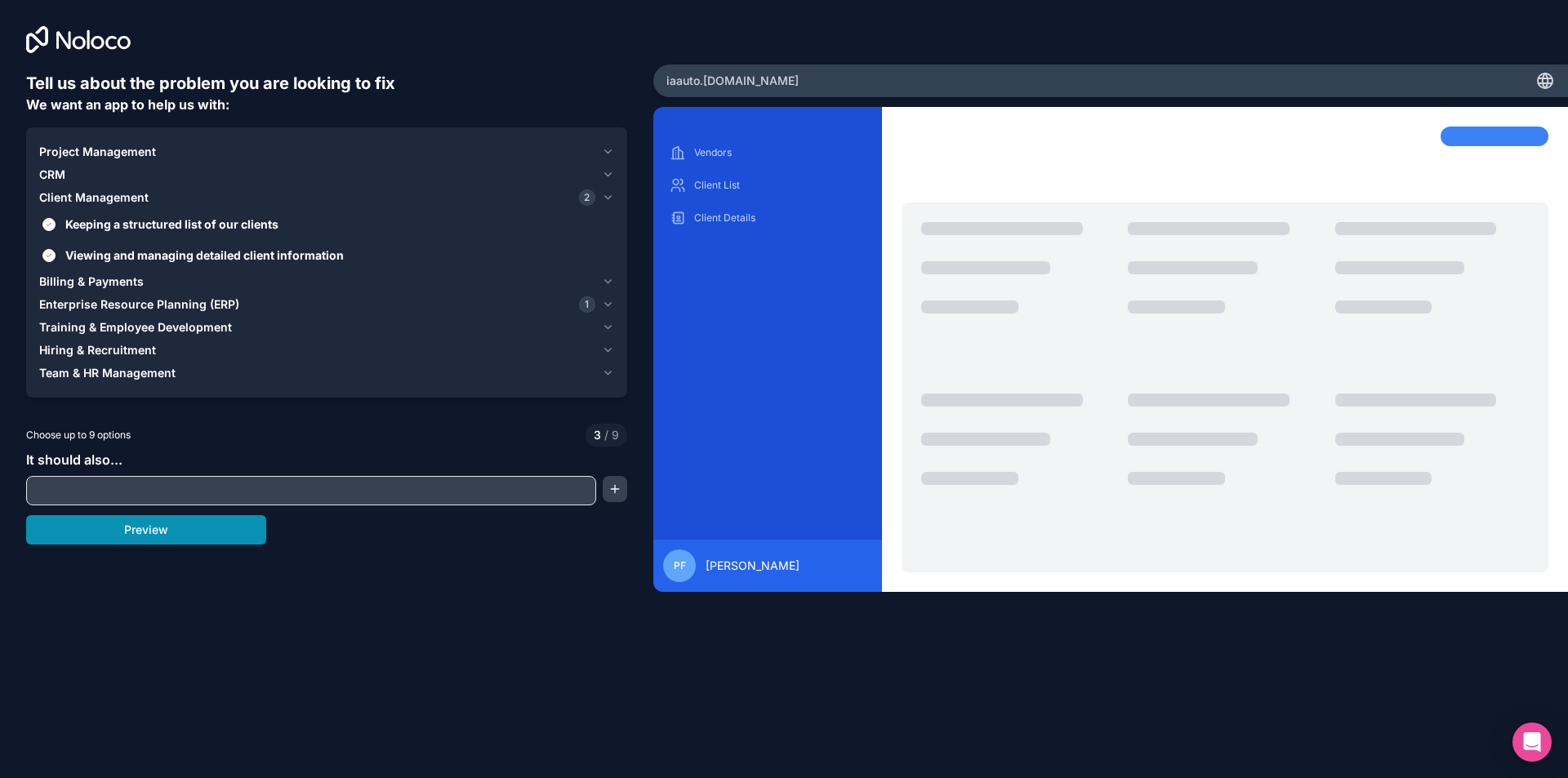
click at [134, 535] on button "Preview" at bounding box center [146, 529] width 240 height 30
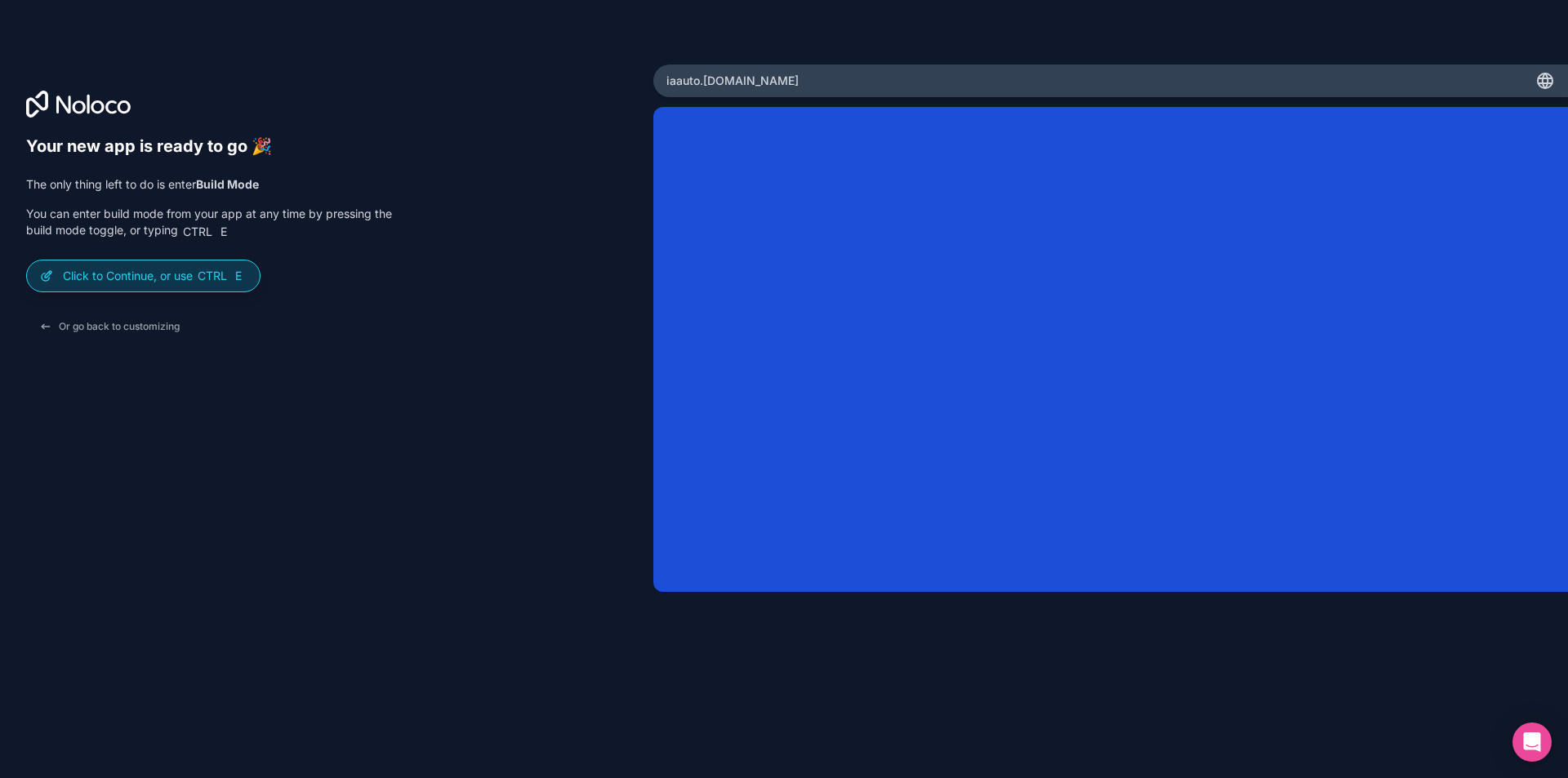
click at [140, 279] on p "Click to Continue, or use Ctrl E" at bounding box center [154, 276] width 183 height 16
click at [158, 275] on p "Click to Continue, or use Ctrl E" at bounding box center [154, 276] width 183 height 16
